Goal: Check status: Check status

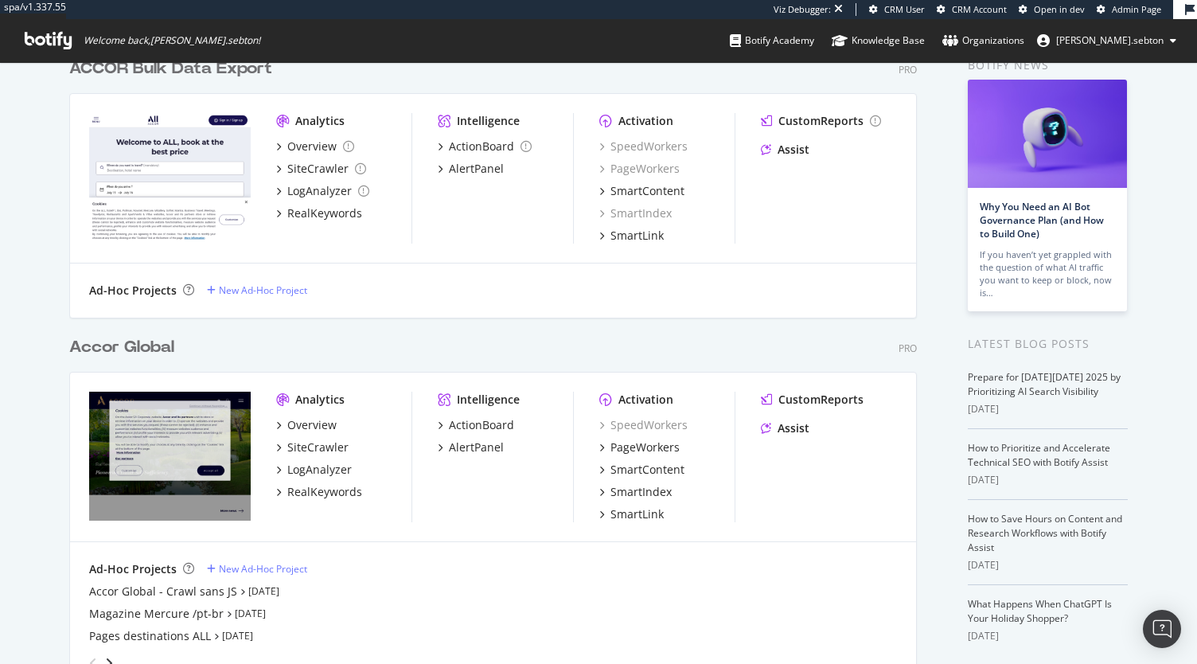
scroll to position [83, 0]
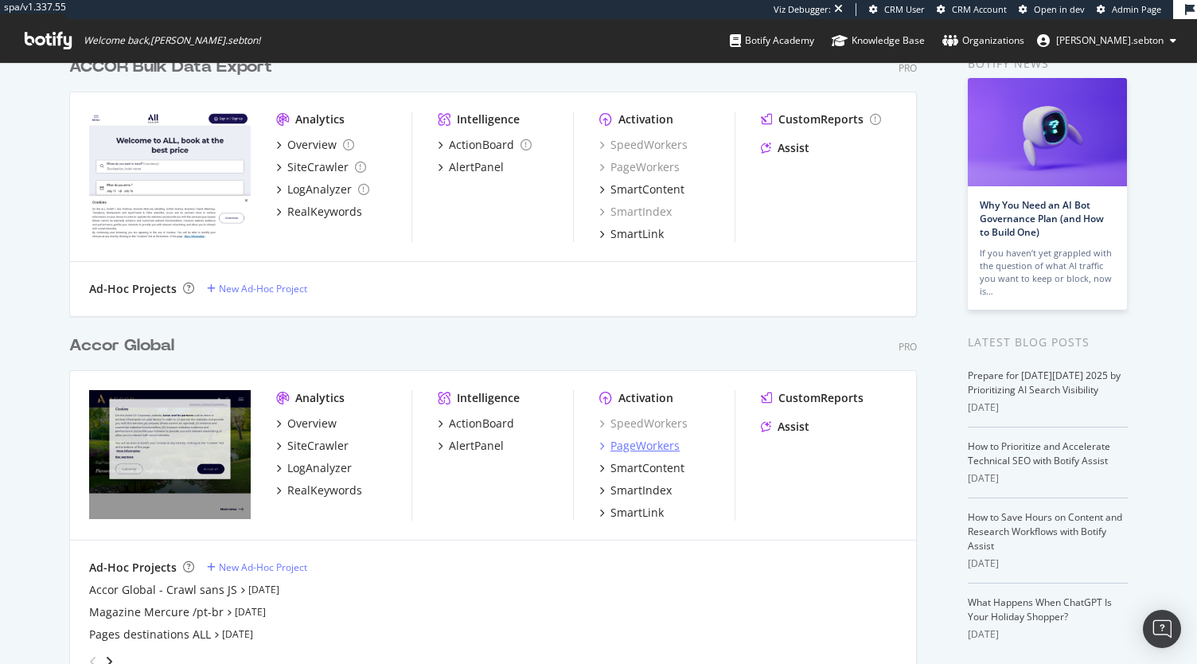
click at [643, 450] on div "PageWorkers" at bounding box center [644, 446] width 69 height 16
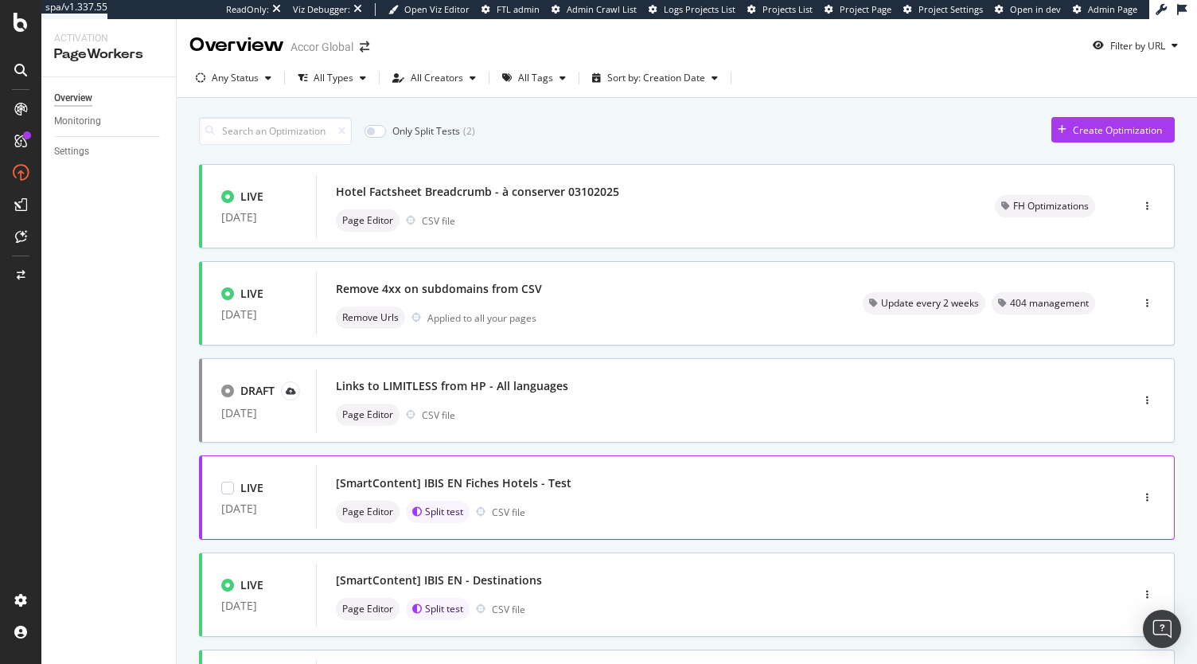
click at [513, 476] on div "[SmartContent] IBIS EN Fiches Hotels - Test" at bounding box center [454, 483] width 236 height 16
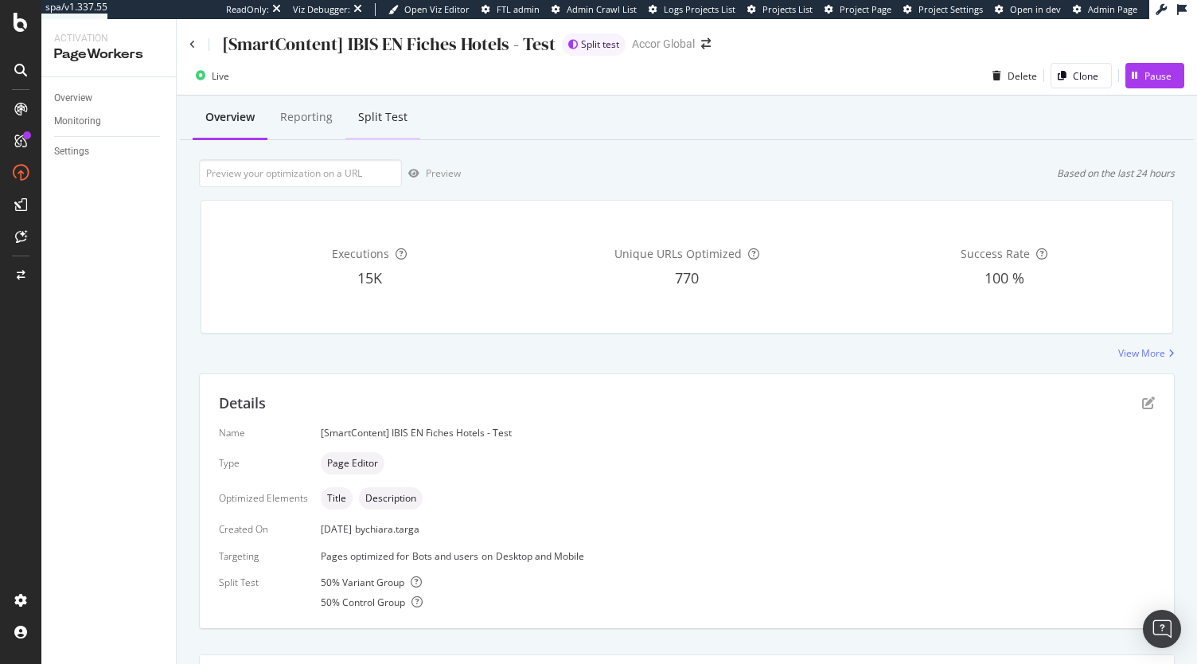
click at [391, 119] on div "Split Test" at bounding box center [382, 117] width 49 height 16
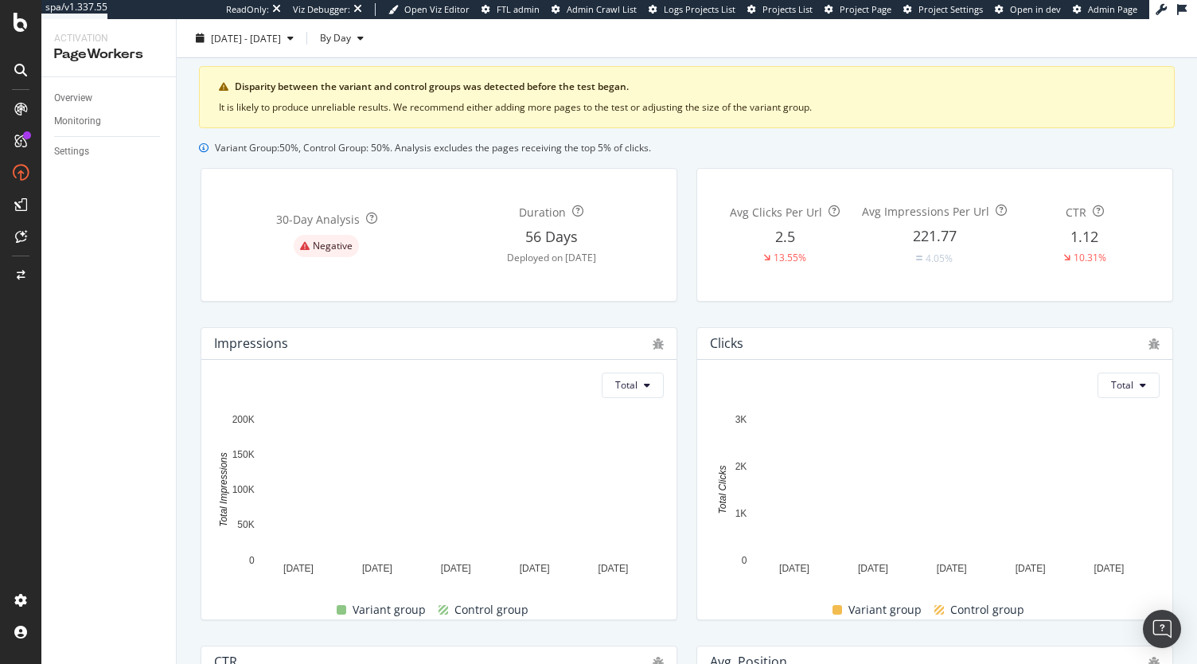
scroll to position [77, 0]
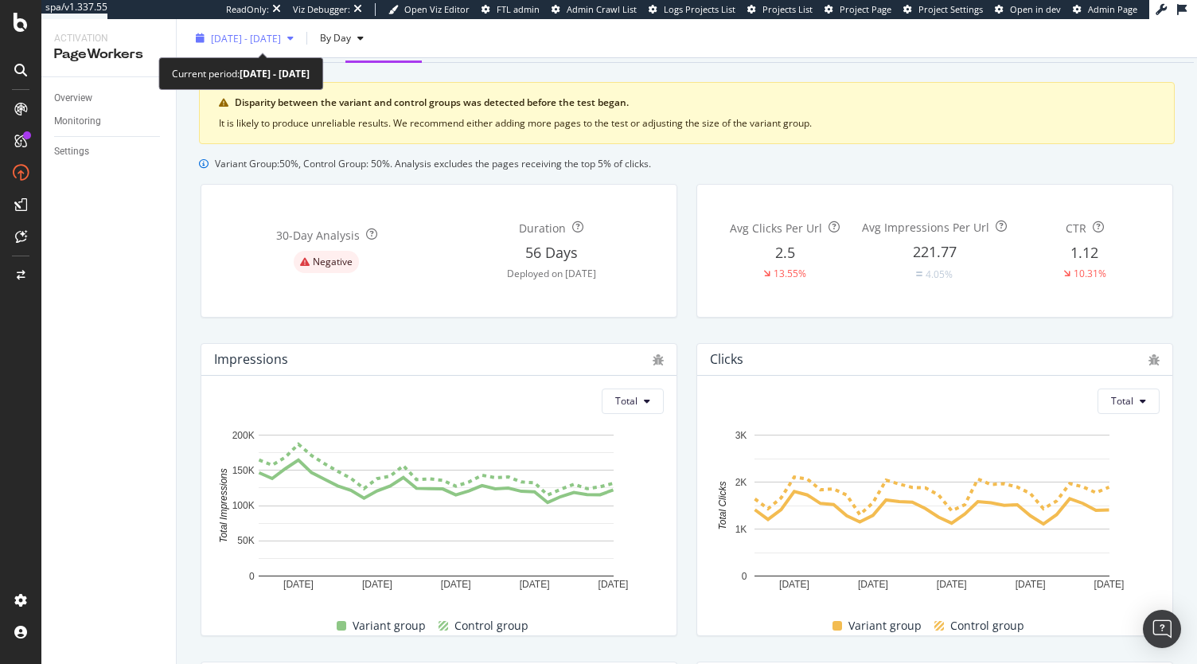
click at [281, 44] on div "[DATE] - [DATE]" at bounding box center [246, 38] width 70 height 14
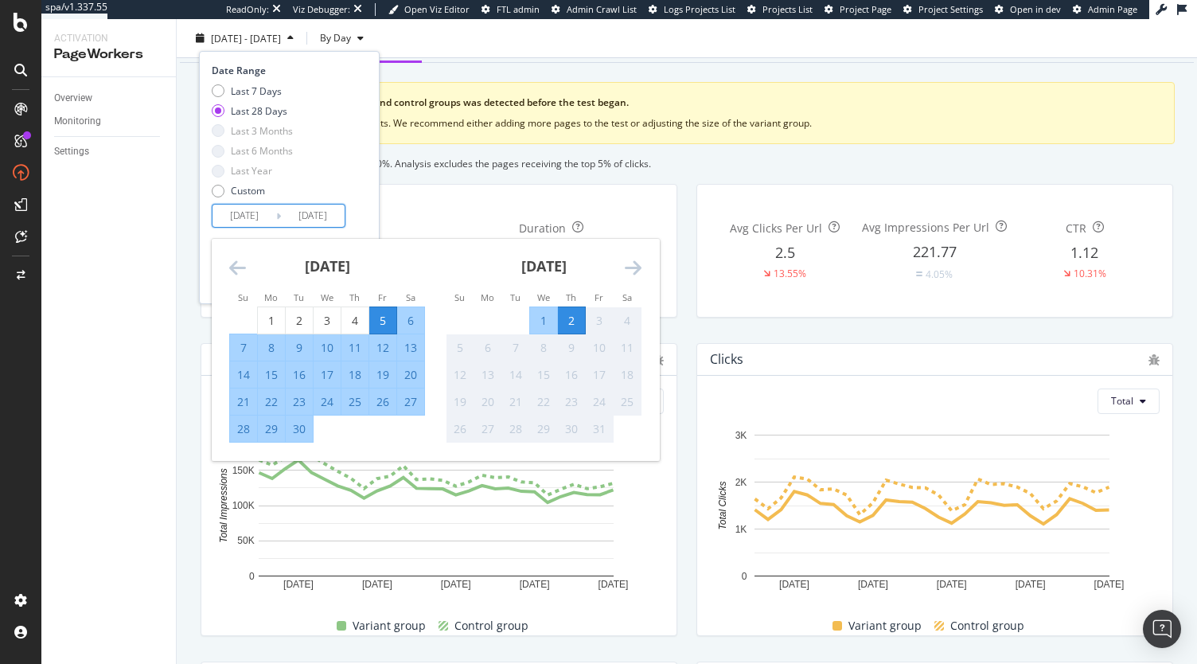
click at [243, 214] on input "[DATE]" at bounding box center [244, 215] width 64 height 22
click at [229, 263] on icon "Move backward to switch to the previous month." at bounding box center [237, 267] width 17 height 19
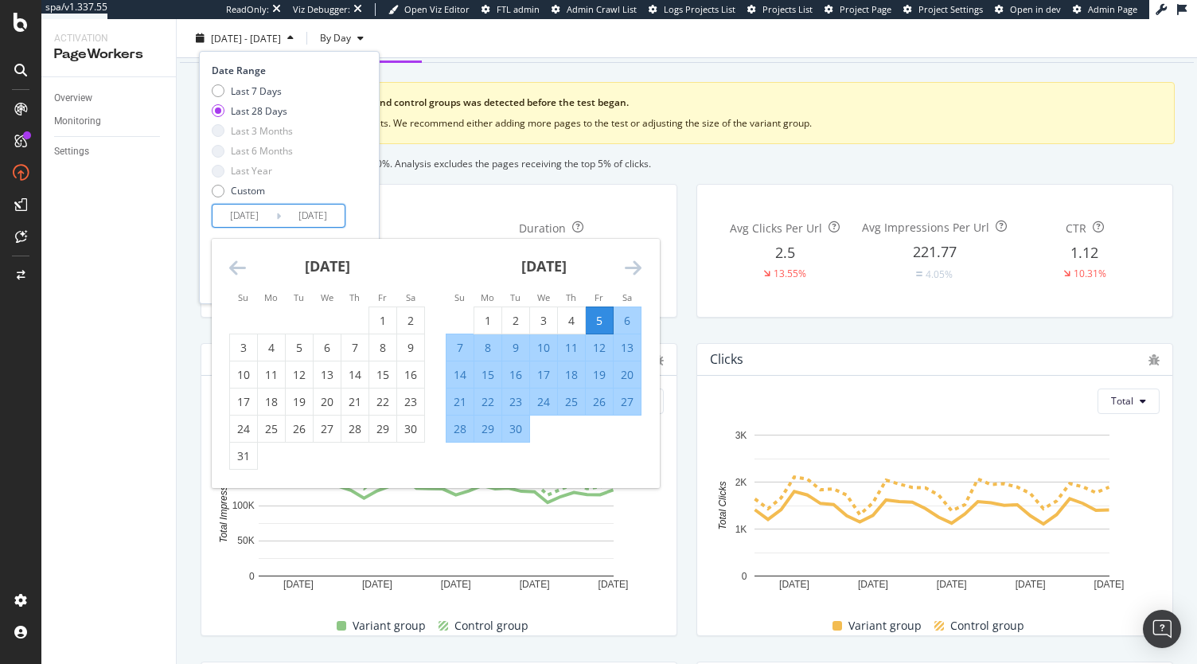
drag, startPoint x: 382, startPoint y: 325, endPoint x: 355, endPoint y: 325, distance: 27.1
click at [355, 325] on td "Calendar" at bounding box center [355, 319] width 28 height 27
click at [380, 323] on div "1" at bounding box center [382, 320] width 27 height 16
type input "[DATE]"
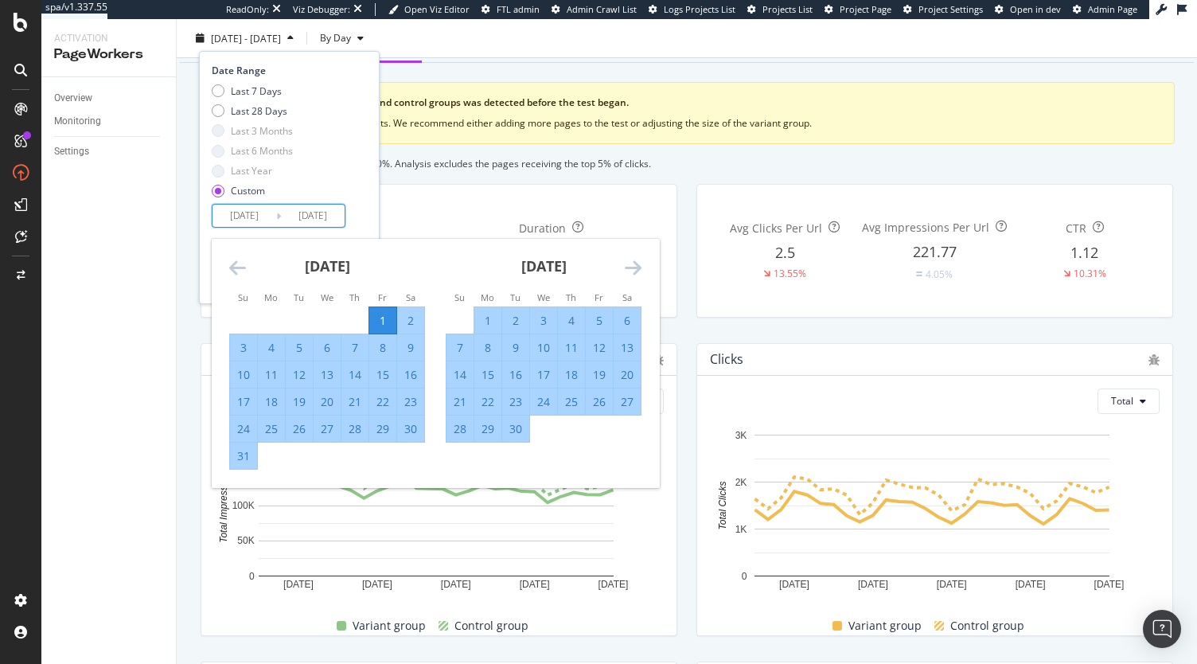
click at [633, 262] on icon "Move forward to switch to the next month." at bounding box center [633, 267] width 17 height 19
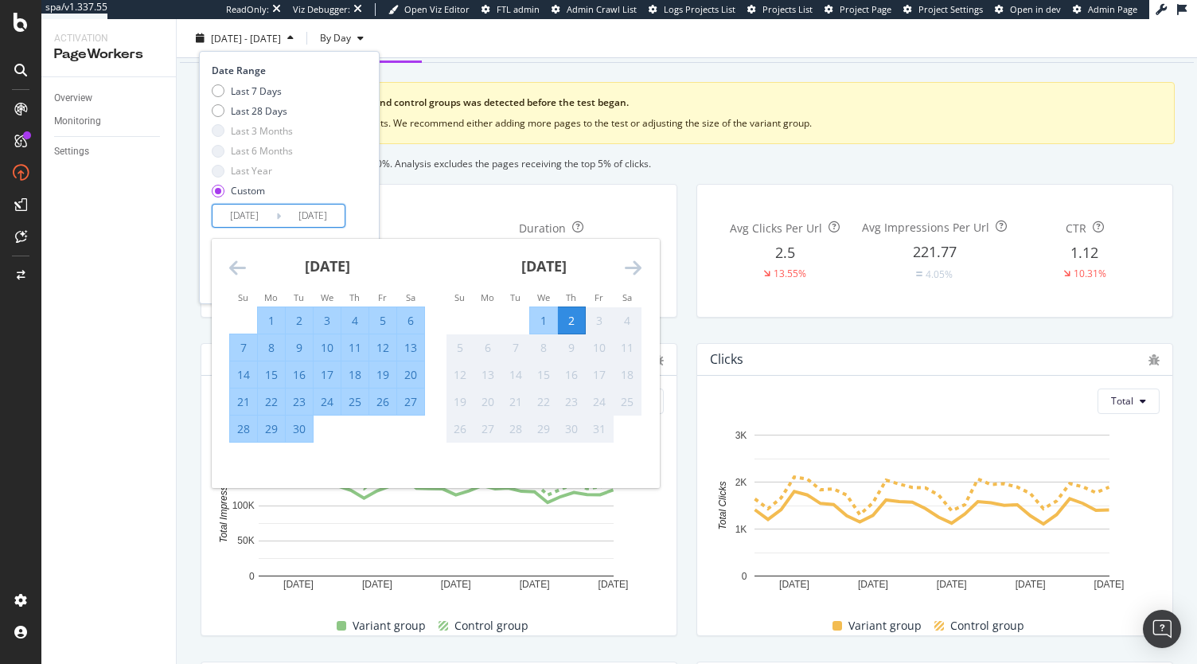
drag, startPoint x: 571, startPoint y: 320, endPoint x: 366, endPoint y: 197, distance: 239.1
click at [366, 197] on div "Date Range Last 7 Days Last 28 Days Last 3 Months Last 6 Months Last Year Custo…" at bounding box center [289, 177] width 181 height 252
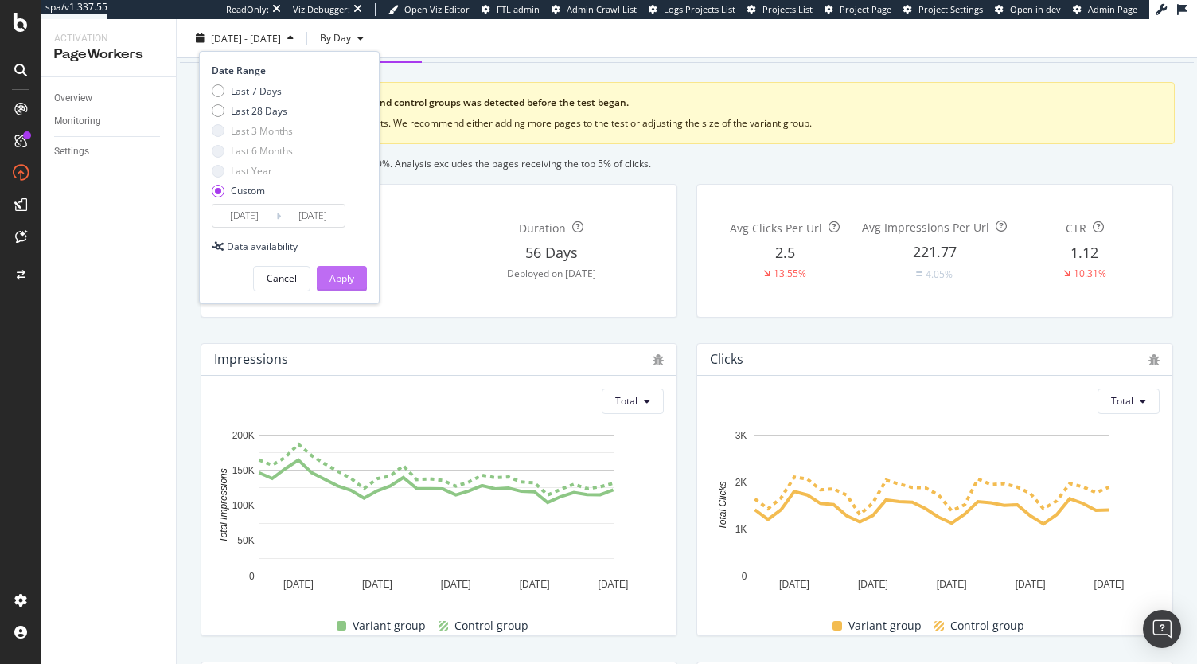
click at [345, 282] on div "Apply" at bounding box center [341, 278] width 25 height 14
